Goal: Navigation & Orientation: Find specific page/section

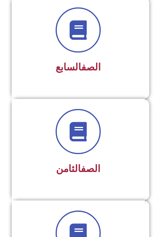
scroll to position [772, 0]
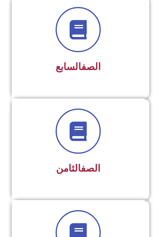
click at [85, 131] on icon at bounding box center [77, 130] width 19 height 19
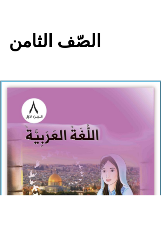
scroll to position [82, 0]
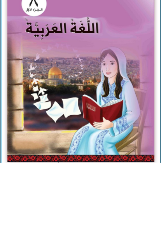
click at [110, 119] on img at bounding box center [80, 145] width 147 height 181
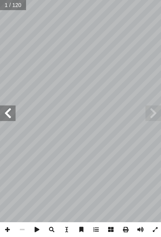
click at [4, 111] on span at bounding box center [8, 113] width 16 height 16
click at [5, 113] on span at bounding box center [8, 113] width 16 height 16
click at [3, 110] on span at bounding box center [8, 113] width 16 height 16
click at [9, 110] on span at bounding box center [8, 113] width 16 height 16
click at [15, 111] on span at bounding box center [8, 113] width 16 height 16
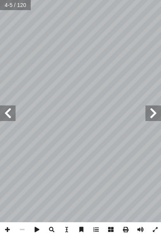
click at [12, 116] on span at bounding box center [8, 113] width 16 height 16
click at [10, 117] on span at bounding box center [8, 113] width 16 height 16
click at [5, 109] on span at bounding box center [8, 113] width 16 height 16
click at [10, 110] on span at bounding box center [8, 113] width 16 height 16
click at [8, 117] on span at bounding box center [8, 113] width 16 height 16
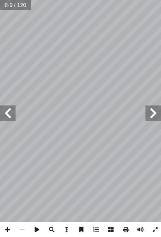
click at [15, 115] on span at bounding box center [8, 113] width 16 height 16
click at [13, 115] on span at bounding box center [8, 113] width 16 height 16
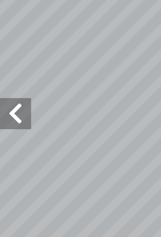
click at [9, 105] on span at bounding box center [8, 113] width 16 height 16
